Goal: Information Seeking & Learning: Find contact information

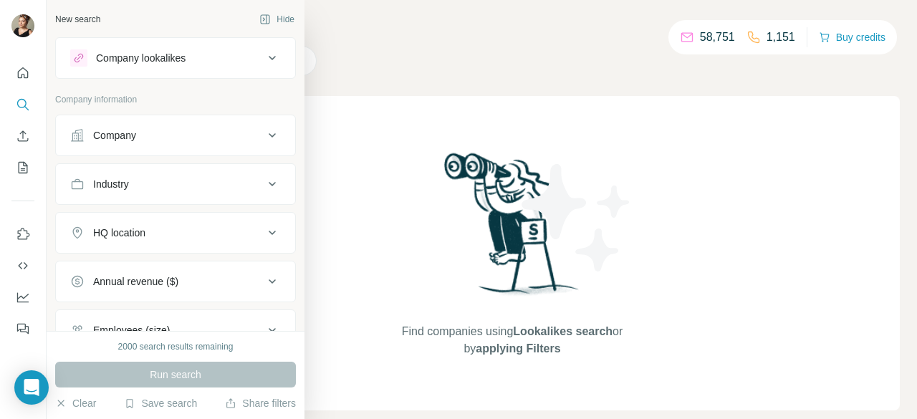
click at [156, 134] on div "Company" at bounding box center [166, 135] width 193 height 14
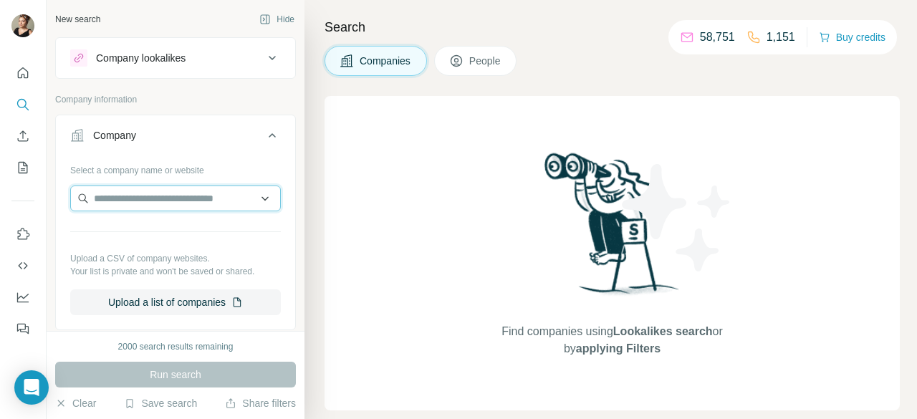
click at [168, 202] on input "text" at bounding box center [175, 199] width 211 height 26
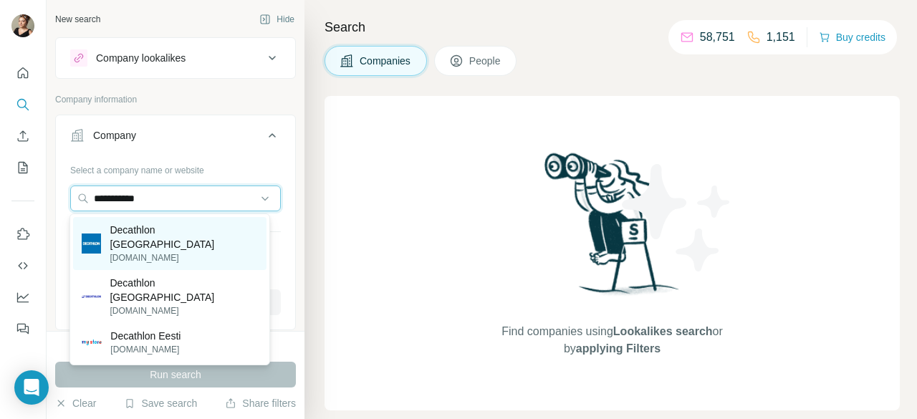
type input "**********"
click at [201, 243] on div "Decathlon España [DOMAIN_NAME]" at bounding box center [169, 243] width 193 height 53
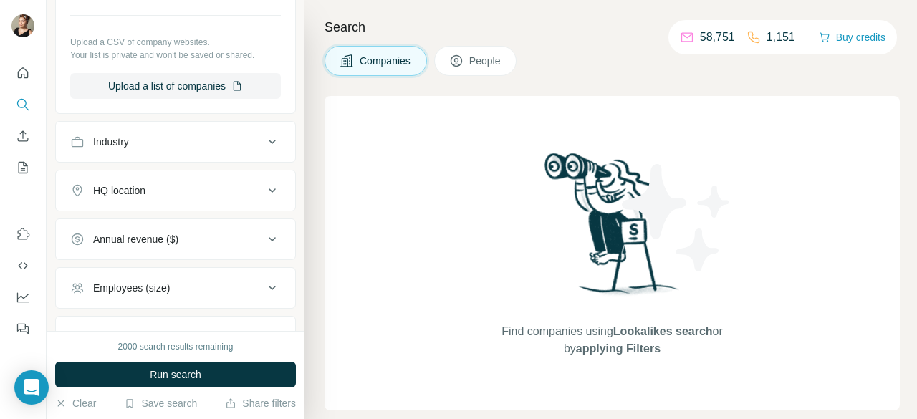
scroll to position [162, 0]
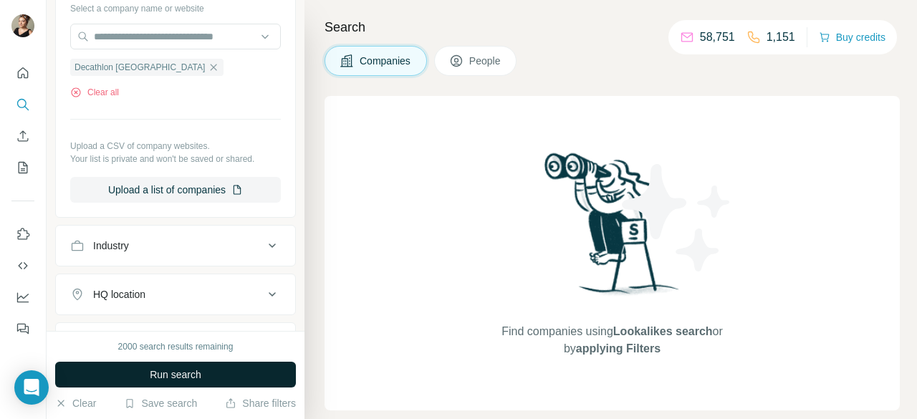
click at [212, 380] on button "Run search" at bounding box center [175, 375] width 241 height 26
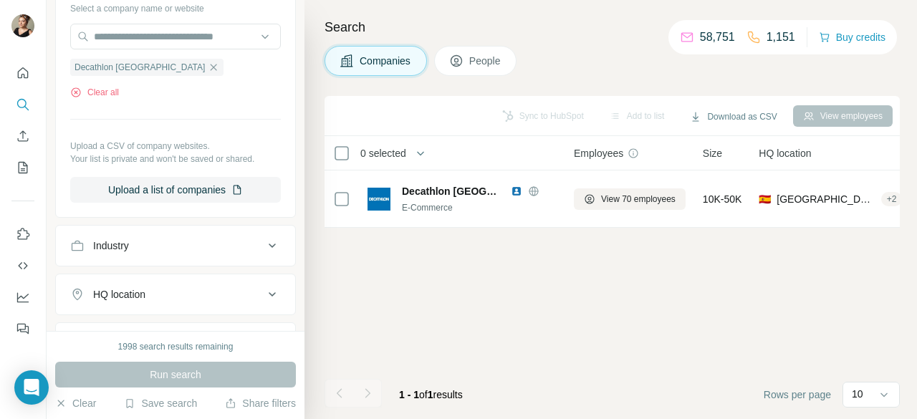
click at [454, 72] on button "People" at bounding box center [475, 61] width 83 height 30
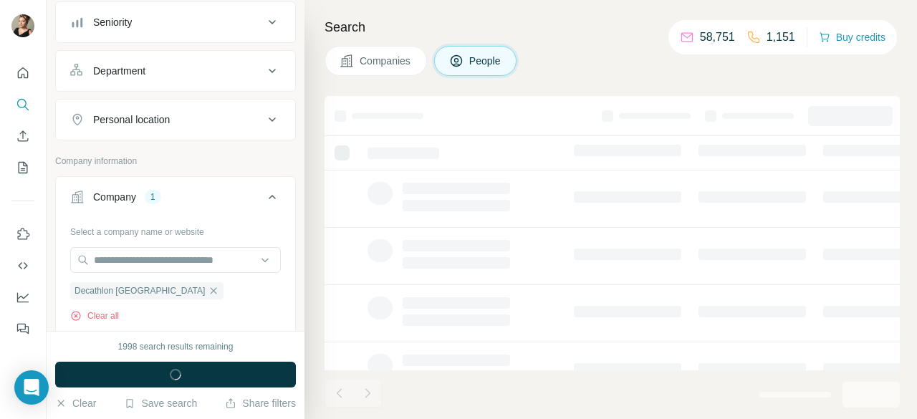
scroll to position [383, 0]
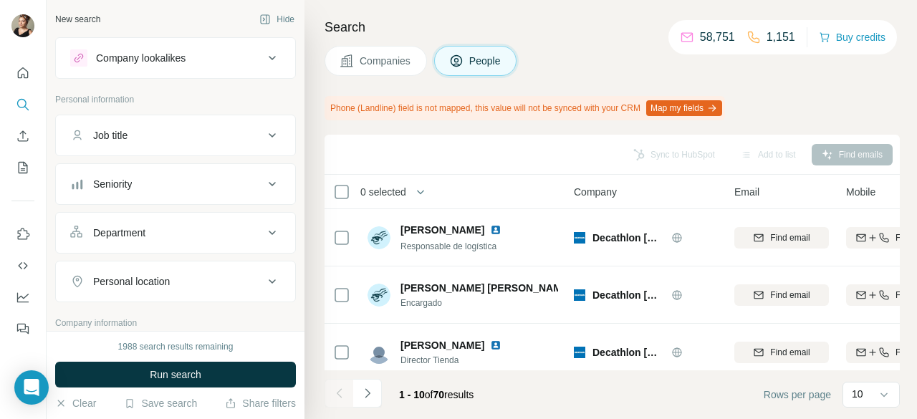
click at [138, 136] on div "Job title" at bounding box center [166, 135] width 193 height 14
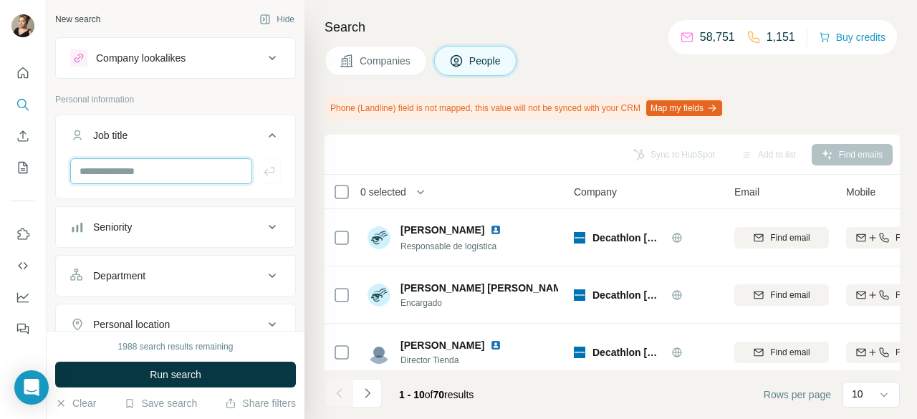
paste input "**********"
click at [216, 177] on input "**********" at bounding box center [161, 171] width 182 height 26
type input "**********"
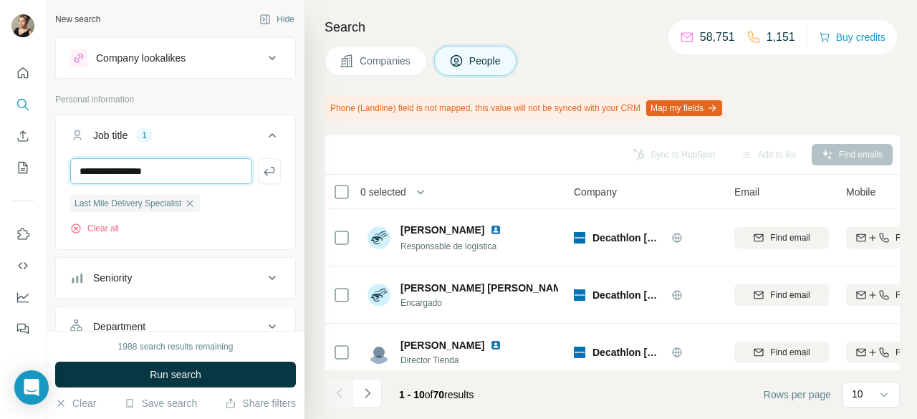
type input "**********"
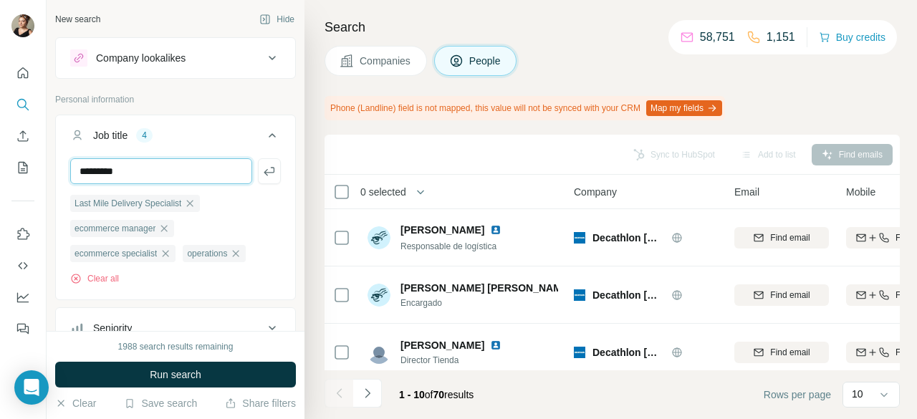
type input "*********"
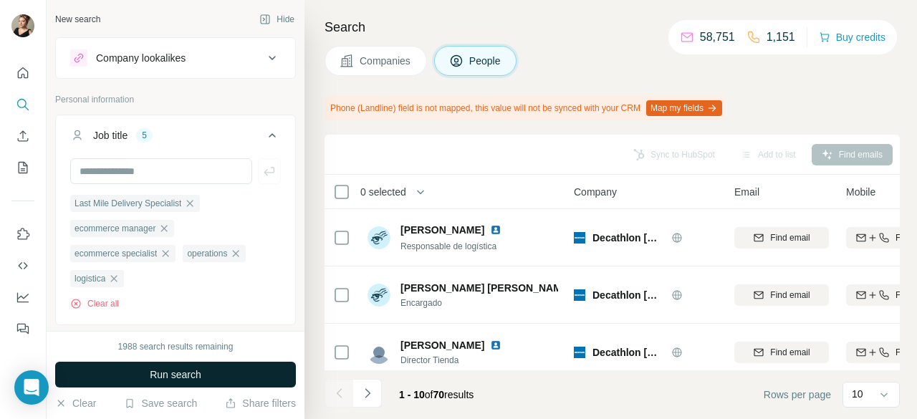
click at [216, 367] on button "Run search" at bounding box center [175, 375] width 241 height 26
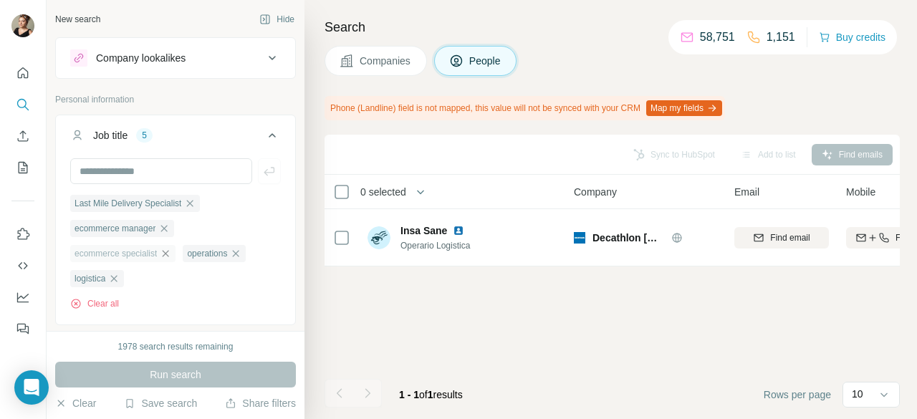
click at [168, 252] on icon "button" at bounding box center [165, 253] width 11 height 11
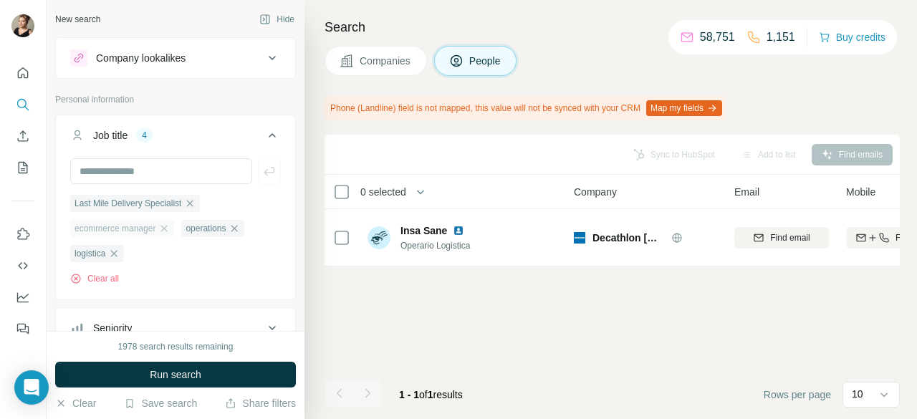
click at [174, 227] on div "ecommerce manager" at bounding box center [122, 228] width 104 height 17
click at [189, 203] on div "Last Mile Delivery Specialist" at bounding box center [135, 203] width 130 height 17
click at [193, 201] on icon "button" at bounding box center [189, 203] width 11 height 11
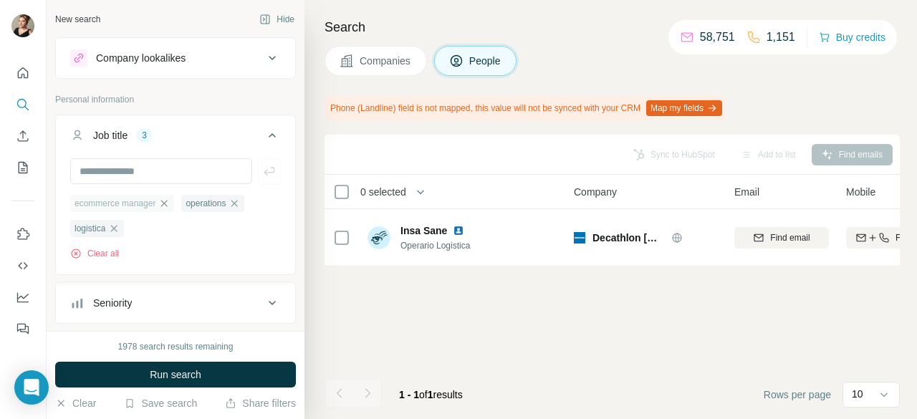
click at [169, 200] on icon "button" at bounding box center [163, 203] width 11 height 11
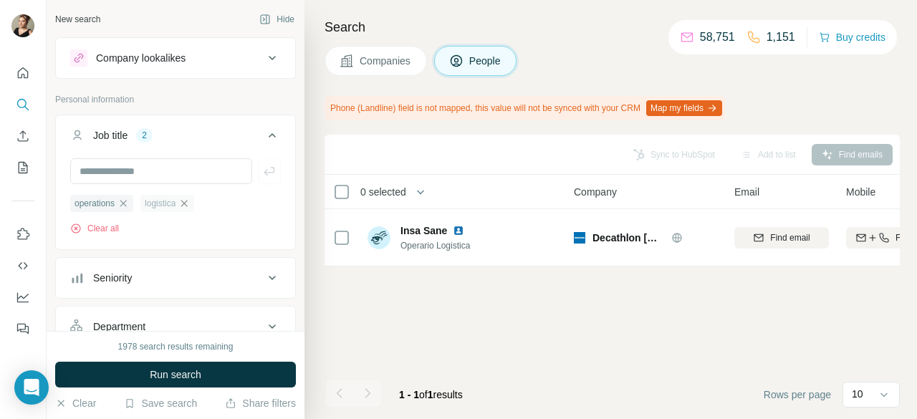
click at [187, 205] on icon "button" at bounding box center [184, 203] width 6 height 6
click at [129, 202] on icon "button" at bounding box center [123, 203] width 11 height 11
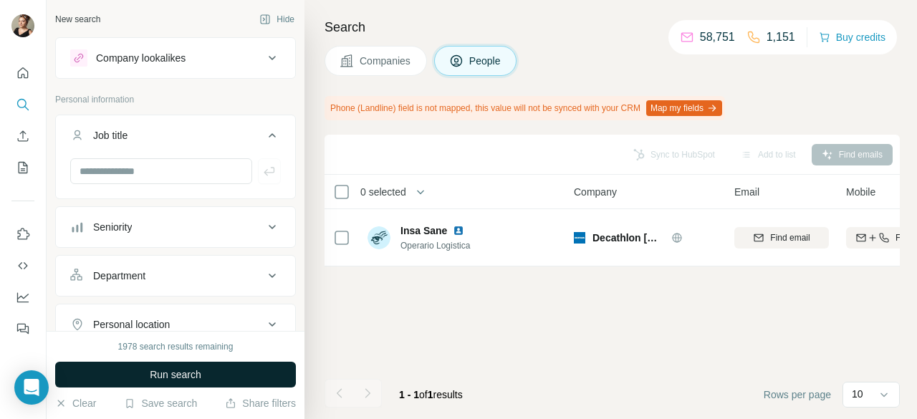
click at [192, 378] on span "Run search" at bounding box center [176, 375] width 52 height 14
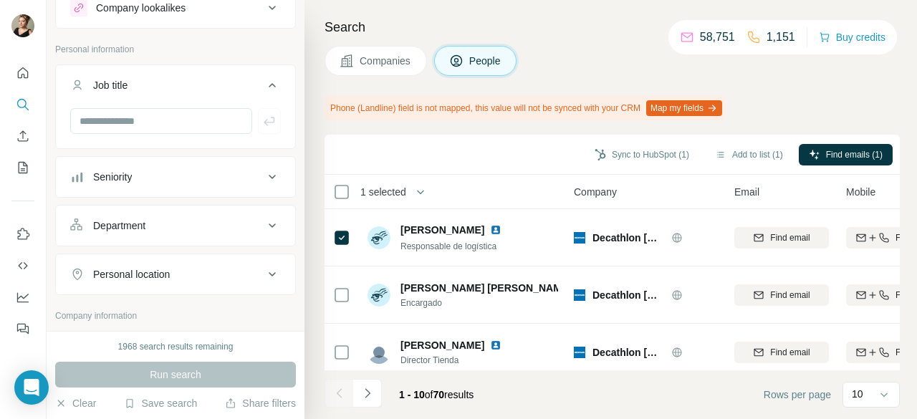
scroll to position [72, 0]
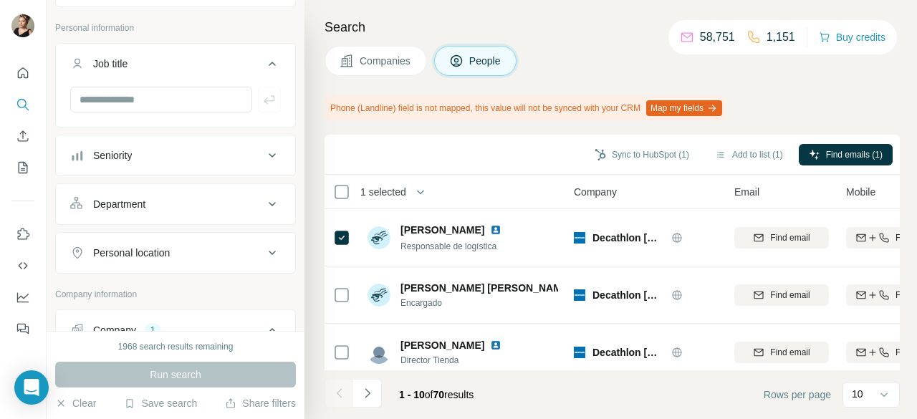
click at [153, 242] on button "Personal location" at bounding box center [175, 253] width 239 height 34
click at [172, 298] on input "text" at bounding box center [175, 289] width 211 height 26
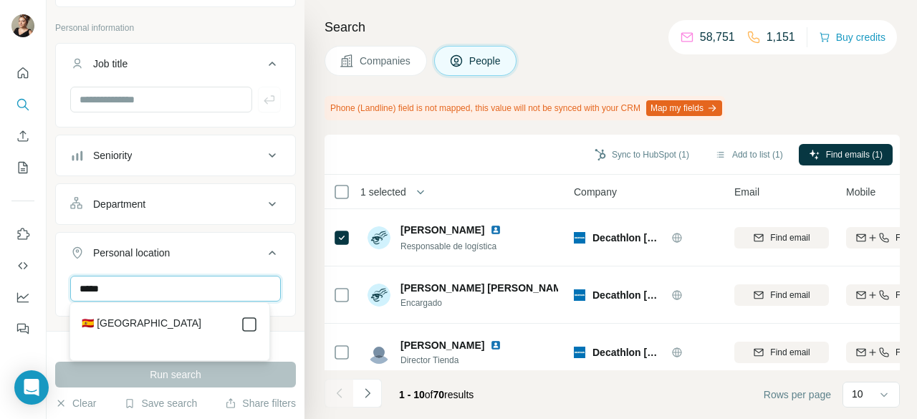
type input "*****"
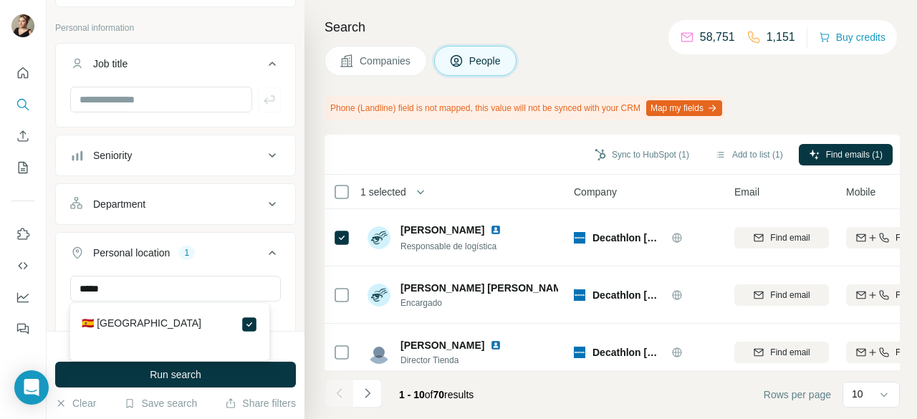
click at [230, 381] on button "Run search" at bounding box center [175, 375] width 241 height 26
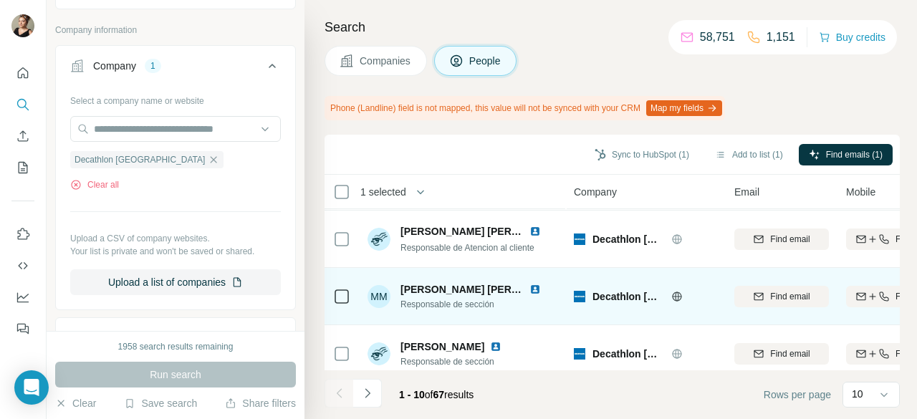
scroll to position [419, 0]
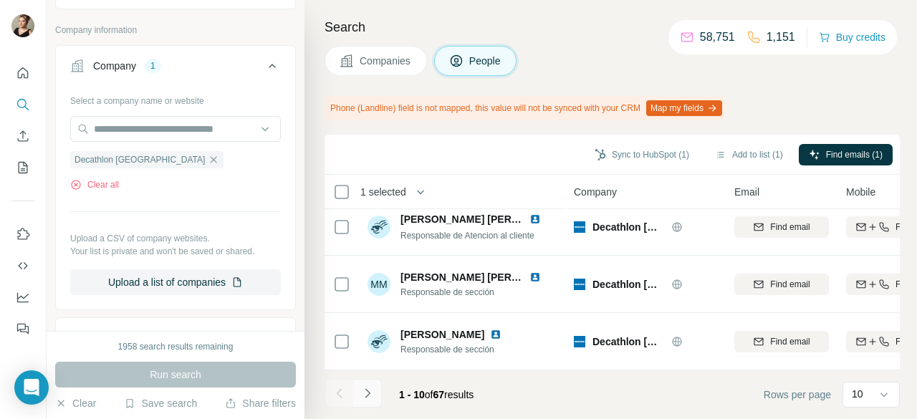
click at [370, 395] on icon "Navigate to next page" at bounding box center [367, 393] width 14 height 14
click at [365, 397] on icon "Navigate to next page" at bounding box center [367, 392] width 5 height 9
click at [380, 395] on button "Navigate to next page" at bounding box center [367, 393] width 29 height 29
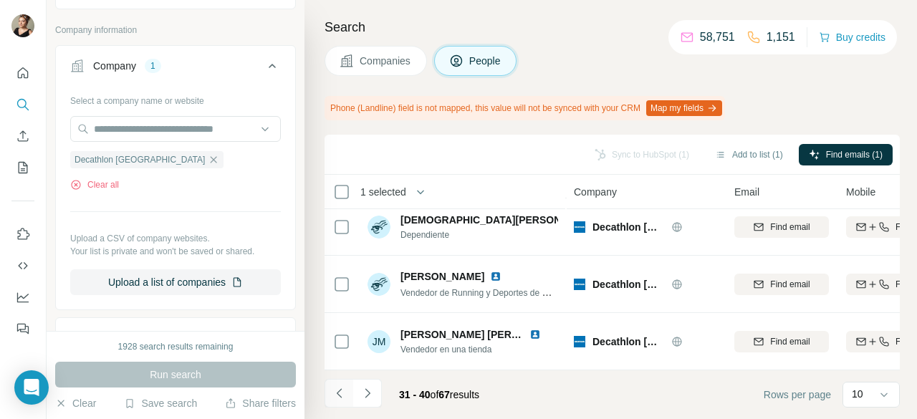
click at [352, 398] on button "Navigate to previous page" at bounding box center [339, 393] width 29 height 29
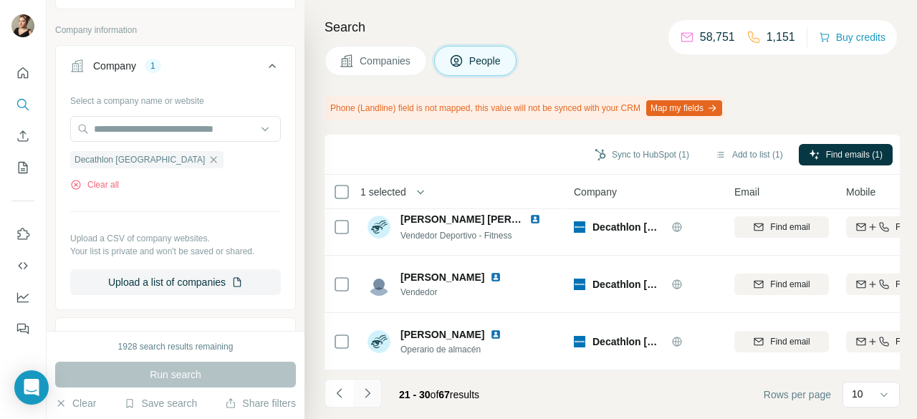
click at [367, 393] on icon "Navigate to next page" at bounding box center [367, 393] width 14 height 14
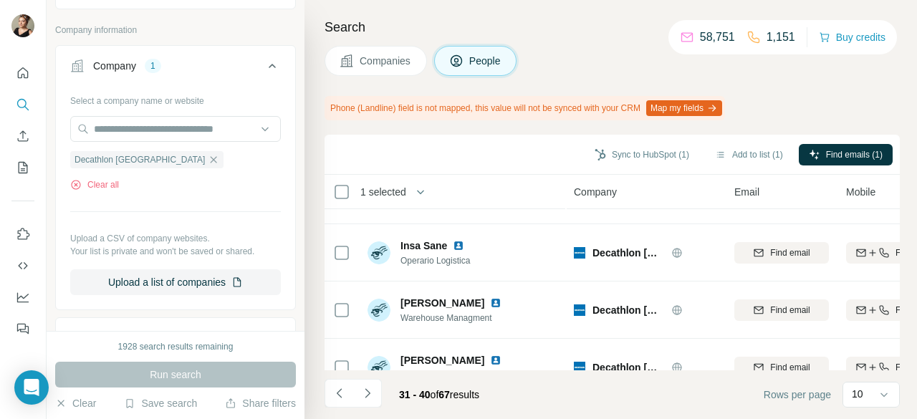
scroll to position [215, 0]
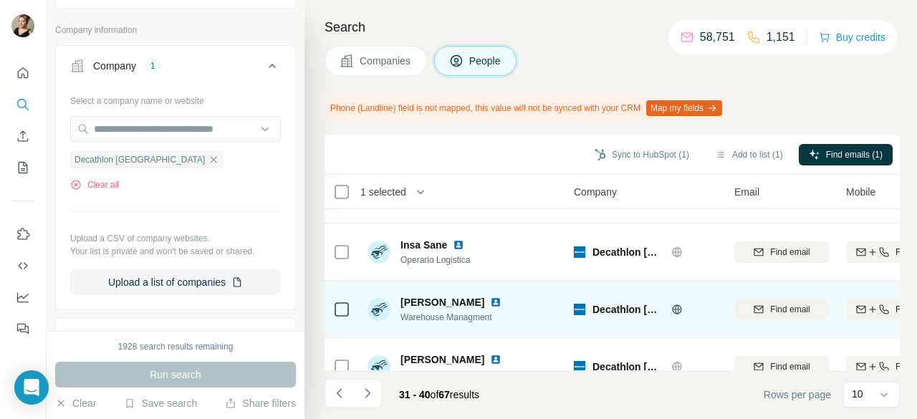
click at [349, 310] on icon at bounding box center [341, 309] width 17 height 17
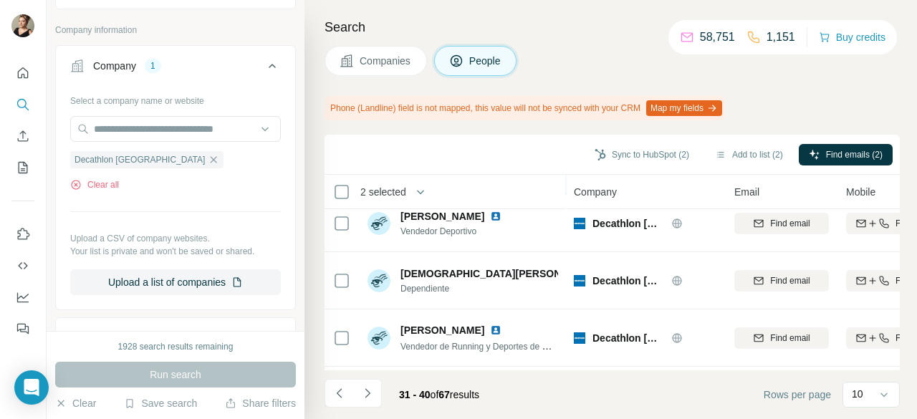
scroll to position [419, 0]
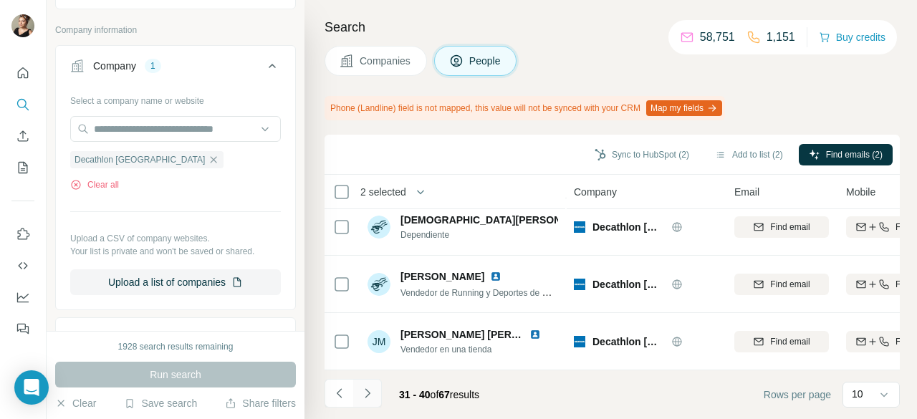
click at [376, 392] on button "Navigate to next page" at bounding box center [367, 393] width 29 height 29
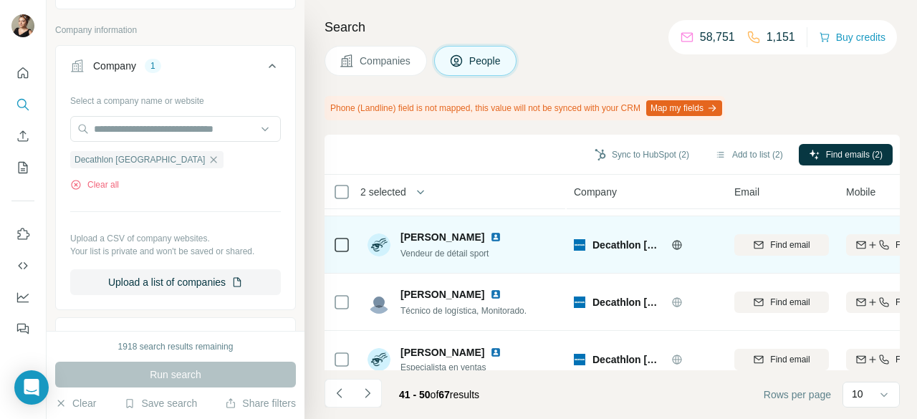
scroll to position [72, 0]
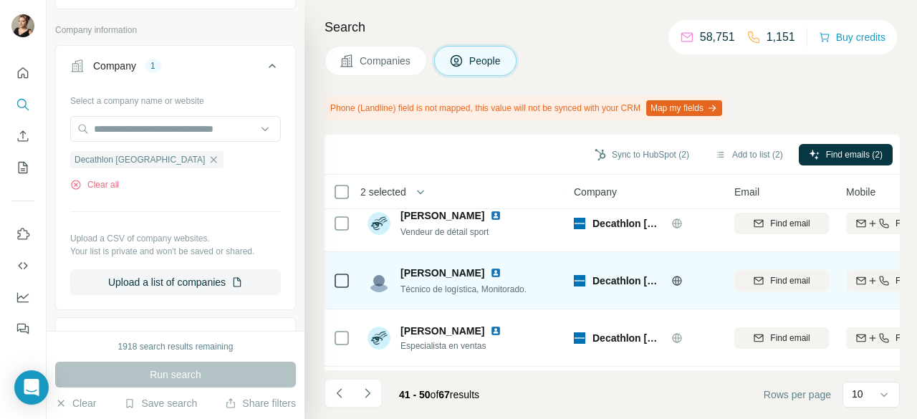
click at [349, 283] on icon at bounding box center [341, 280] width 17 height 17
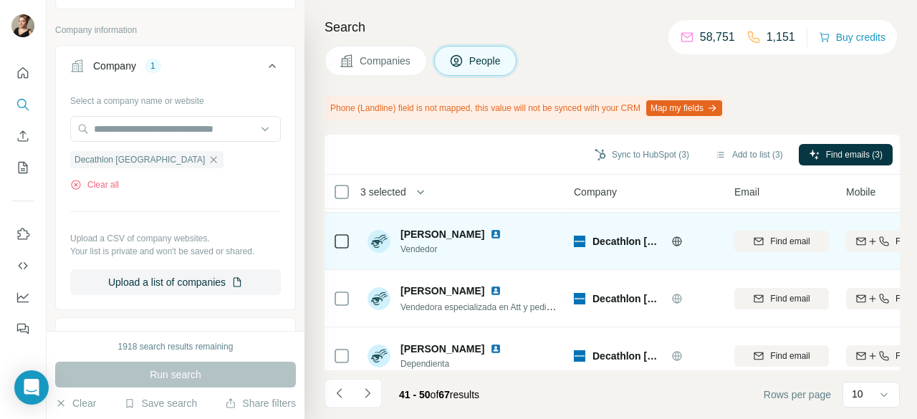
scroll to position [419, 0]
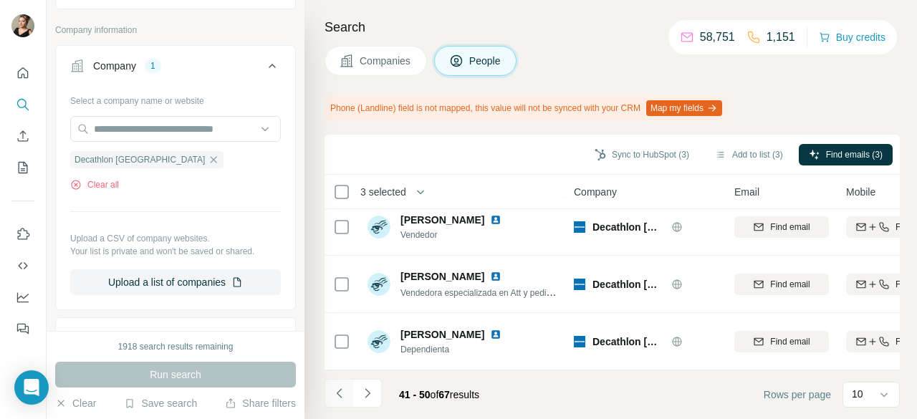
click at [333, 395] on icon "Navigate to previous page" at bounding box center [340, 393] width 14 height 14
click at [366, 395] on icon "Navigate to next page" at bounding box center [367, 393] width 14 height 14
click at [374, 391] on button "Navigate to next page" at bounding box center [367, 393] width 29 height 29
click at [364, 391] on icon "Navigate to next page" at bounding box center [367, 393] width 14 height 14
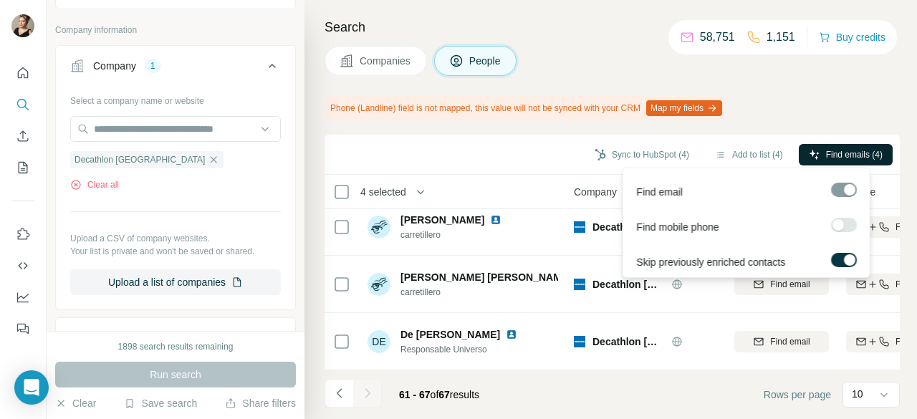
click at [814, 158] on icon "button" at bounding box center [814, 154] width 11 height 11
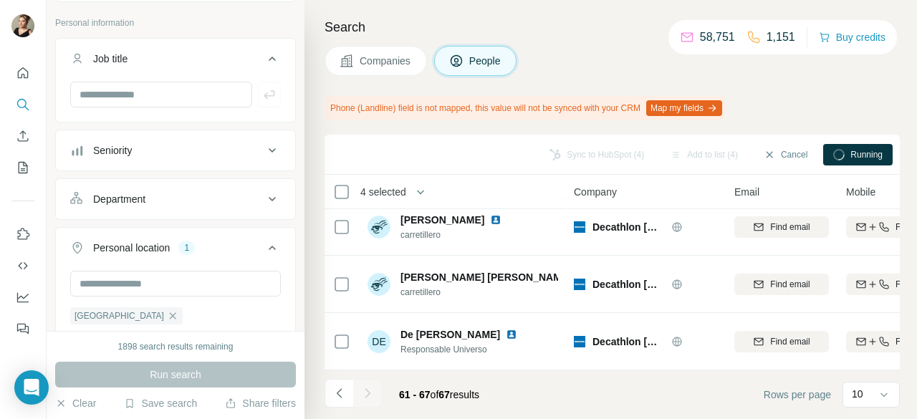
scroll to position [90, 0]
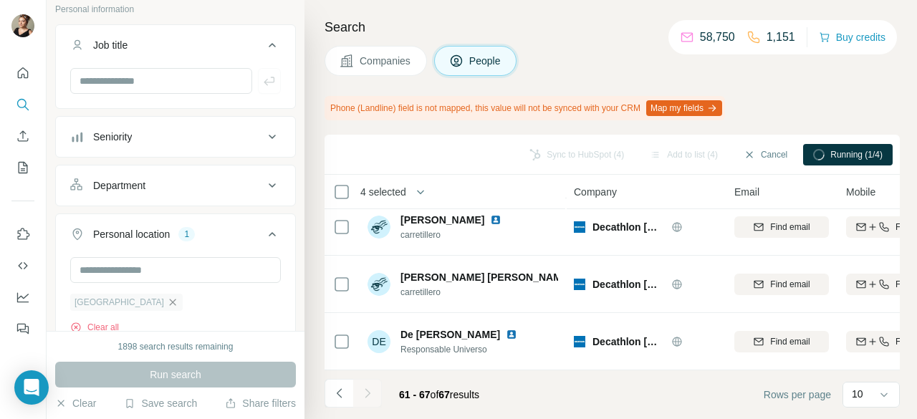
click at [167, 297] on icon "button" at bounding box center [172, 302] width 11 height 11
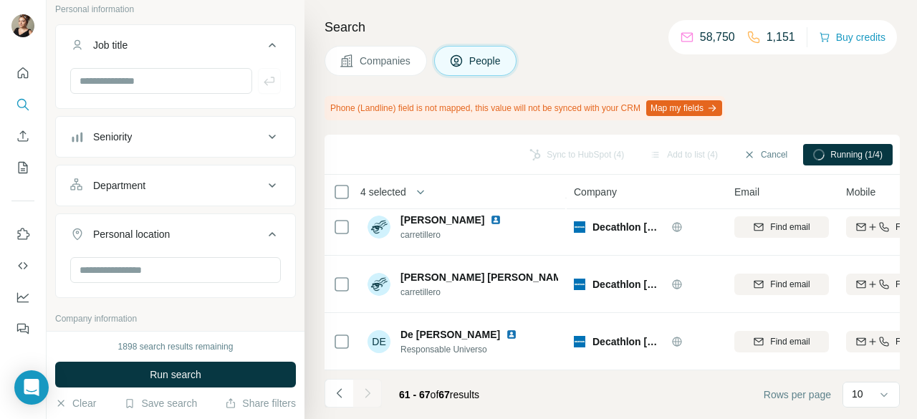
click at [412, 62] on span "Companies" at bounding box center [386, 61] width 52 height 14
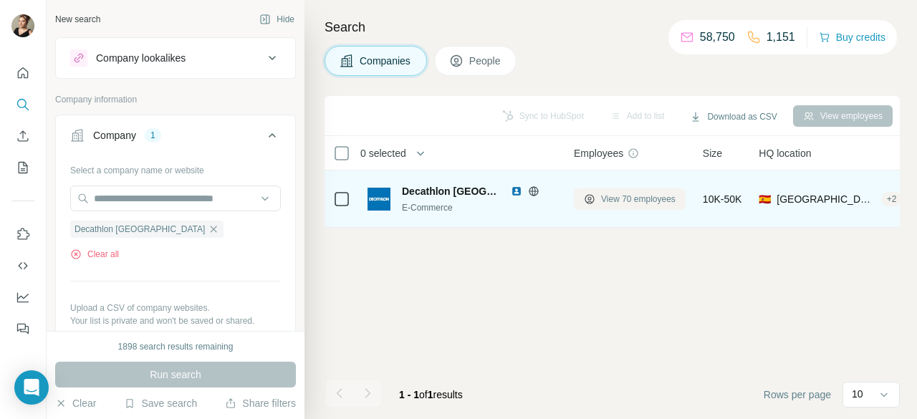
click at [651, 196] on span "View 70 employees" at bounding box center [638, 199] width 75 height 13
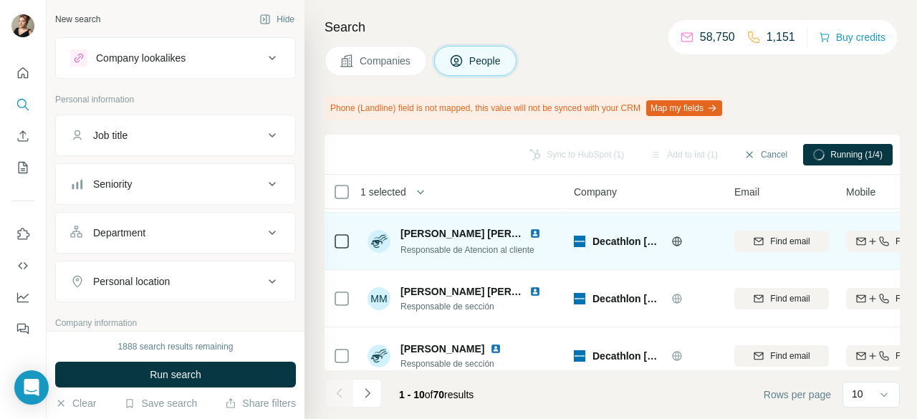
scroll to position [419, 0]
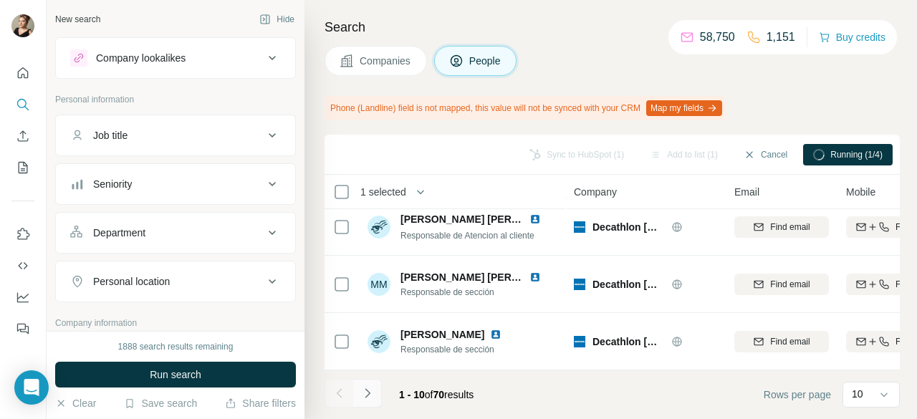
click at [370, 391] on icon "Navigate to next page" at bounding box center [367, 393] width 14 height 14
click at [368, 389] on icon "Navigate to next page" at bounding box center [367, 393] width 14 height 14
click at [369, 396] on icon "Navigate to next page" at bounding box center [367, 393] width 14 height 14
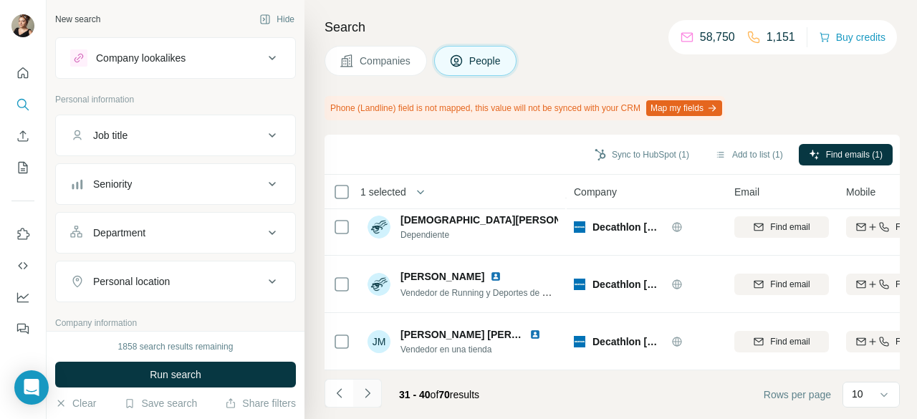
click at [377, 393] on button "Navigate to next page" at bounding box center [367, 393] width 29 height 29
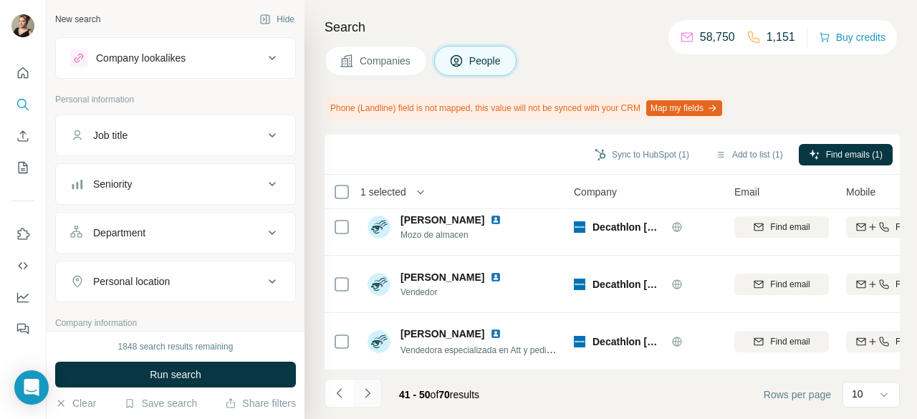
click at [378, 398] on button "Navigate to next page" at bounding box center [367, 393] width 29 height 29
click at [365, 391] on icon "Navigate to next page" at bounding box center [367, 393] width 14 height 14
click at [375, 388] on button "Navigate to next page" at bounding box center [367, 393] width 29 height 29
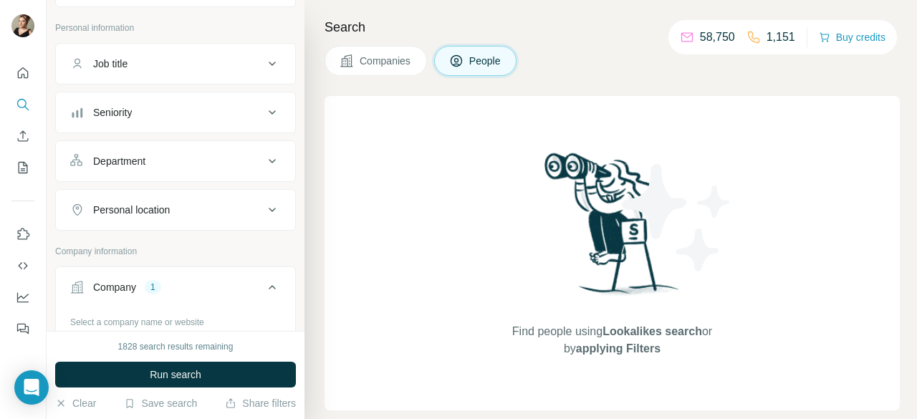
scroll to position [358, 0]
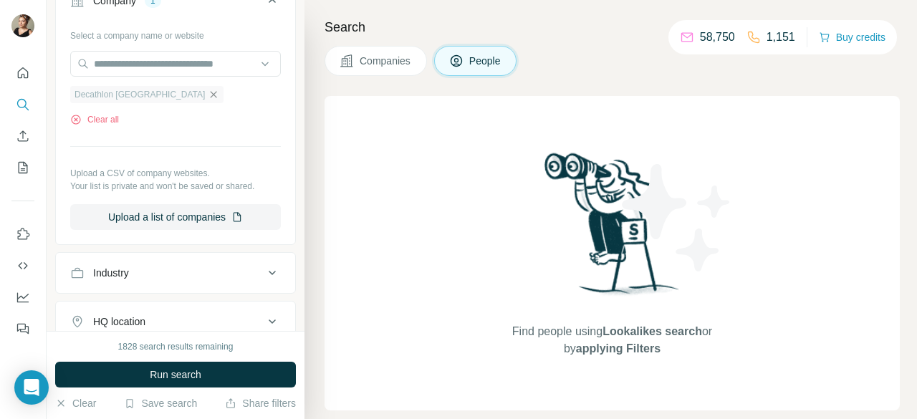
click at [208, 94] on icon "button" at bounding box center [213, 94] width 11 height 11
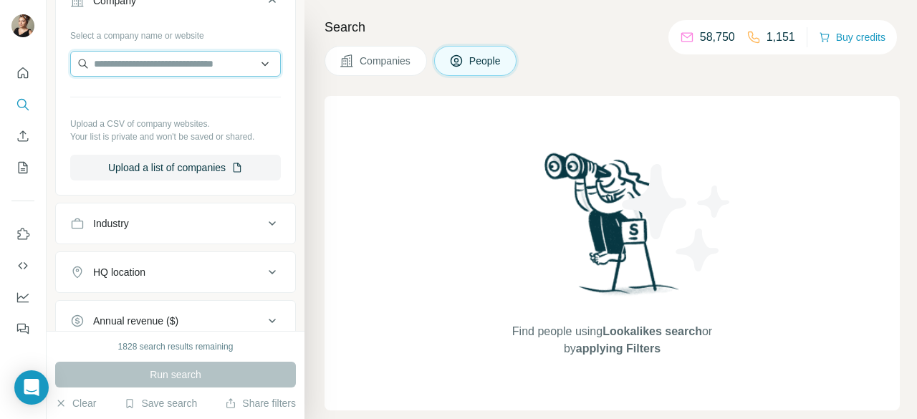
click at [161, 60] on input "text" at bounding box center [175, 64] width 211 height 26
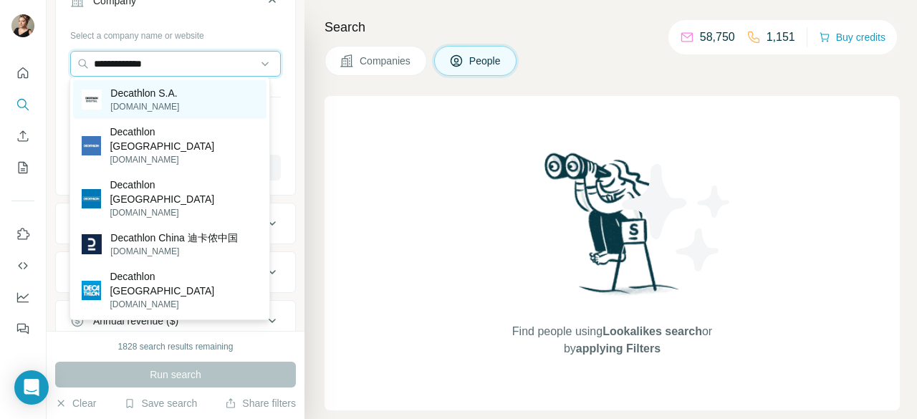
type input "**********"
click at [192, 98] on div "Decathlon S.A. [DOMAIN_NAME]" at bounding box center [169, 99] width 193 height 39
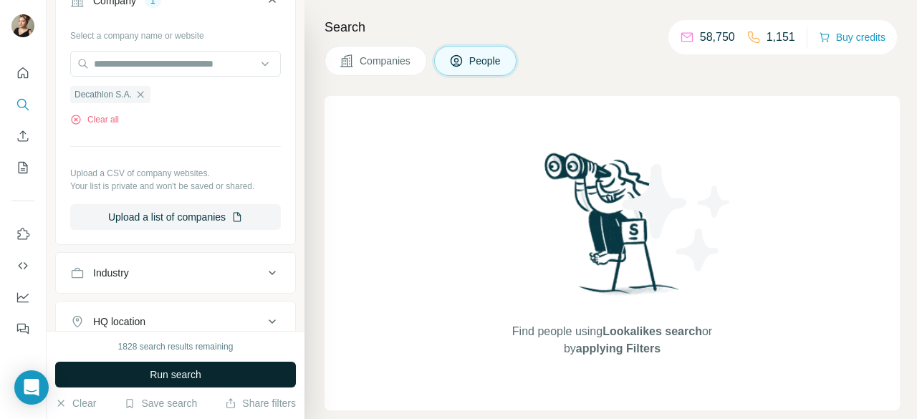
click at [239, 376] on button "Run search" at bounding box center [175, 375] width 241 height 26
